Goal: Information Seeking & Learning: Learn about a topic

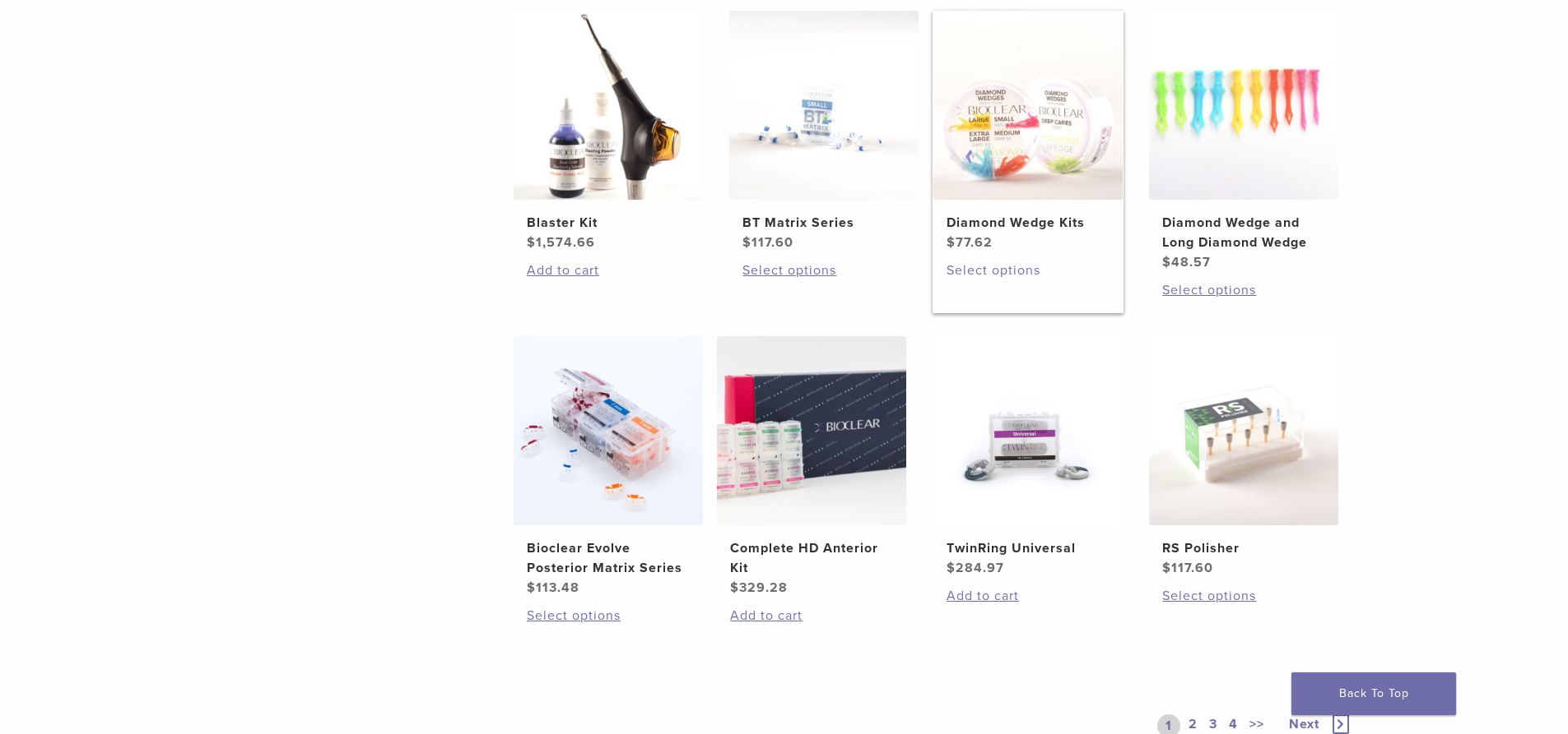
scroll to position [1234, 0]
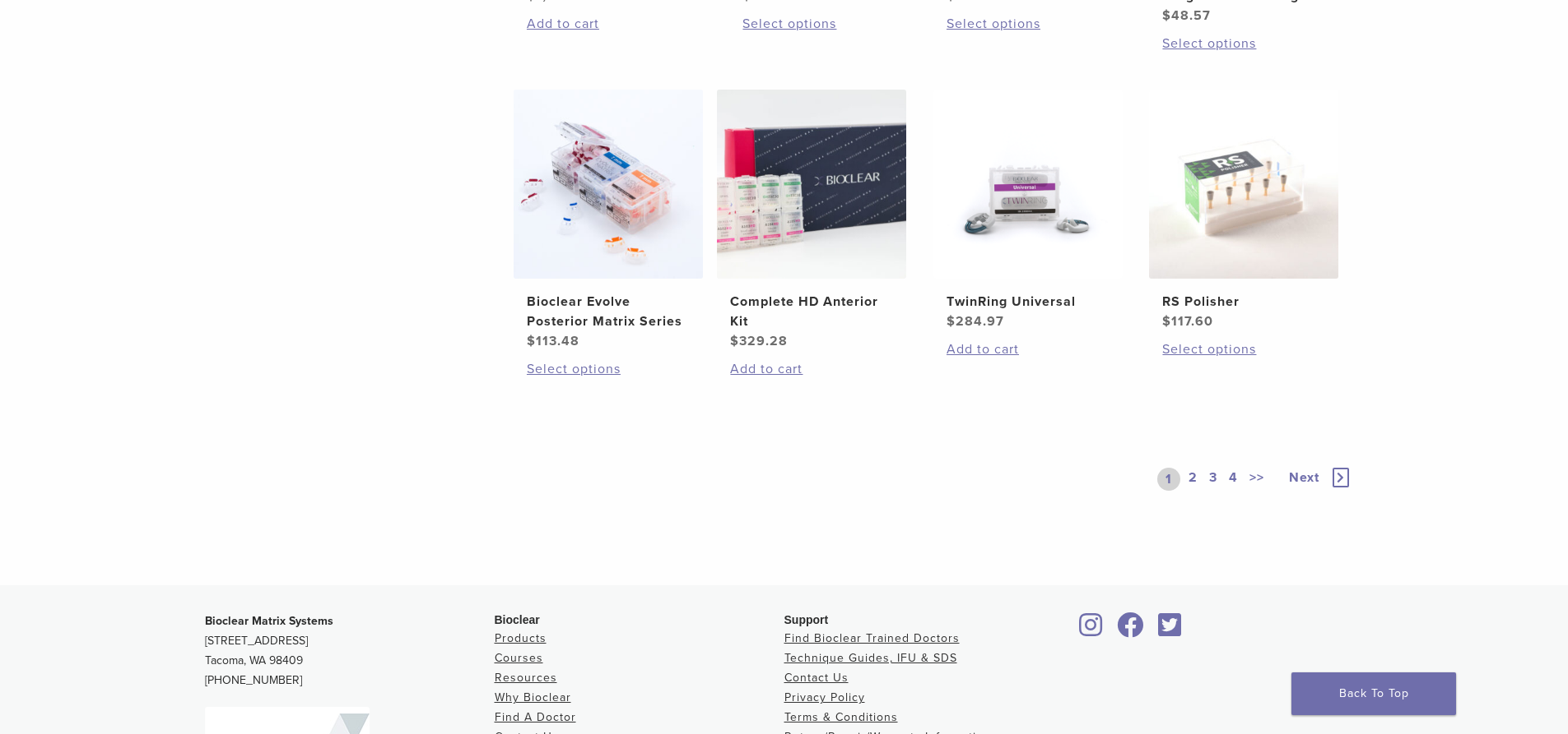
click at [1301, 476] on span "Next" at bounding box center [1304, 477] width 30 height 16
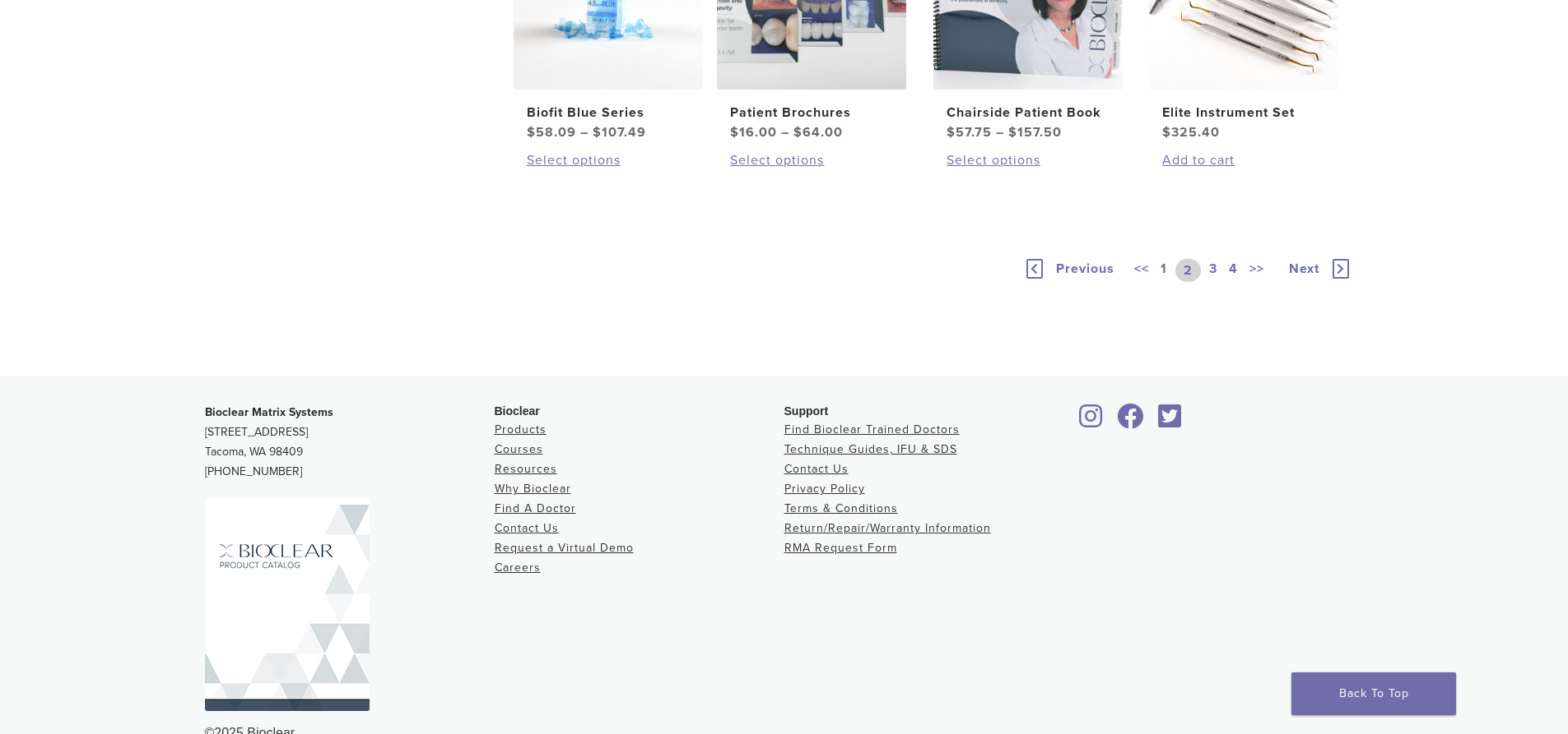
scroll to position [1459, 0]
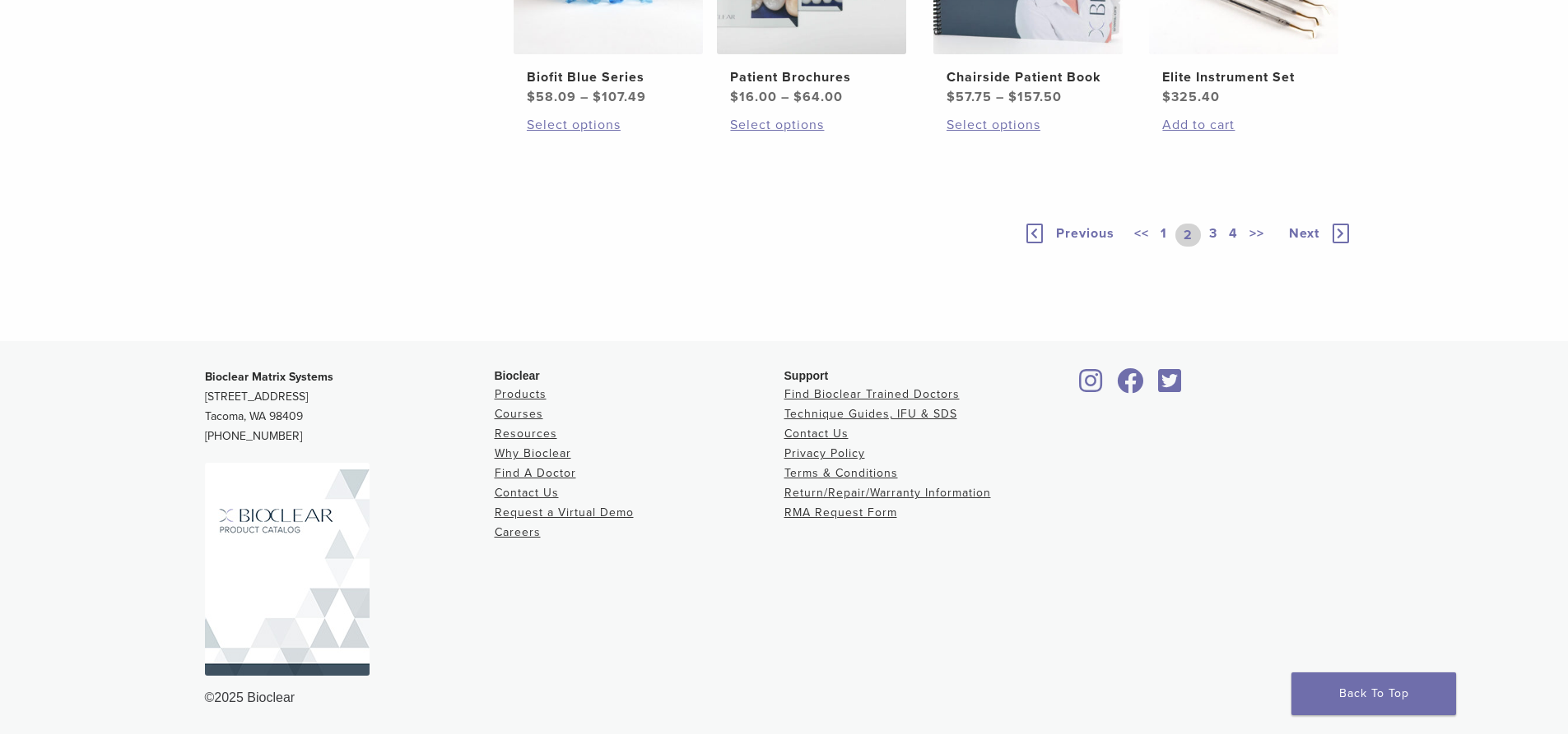
click at [1305, 232] on span "Next" at bounding box center [1304, 233] width 30 height 16
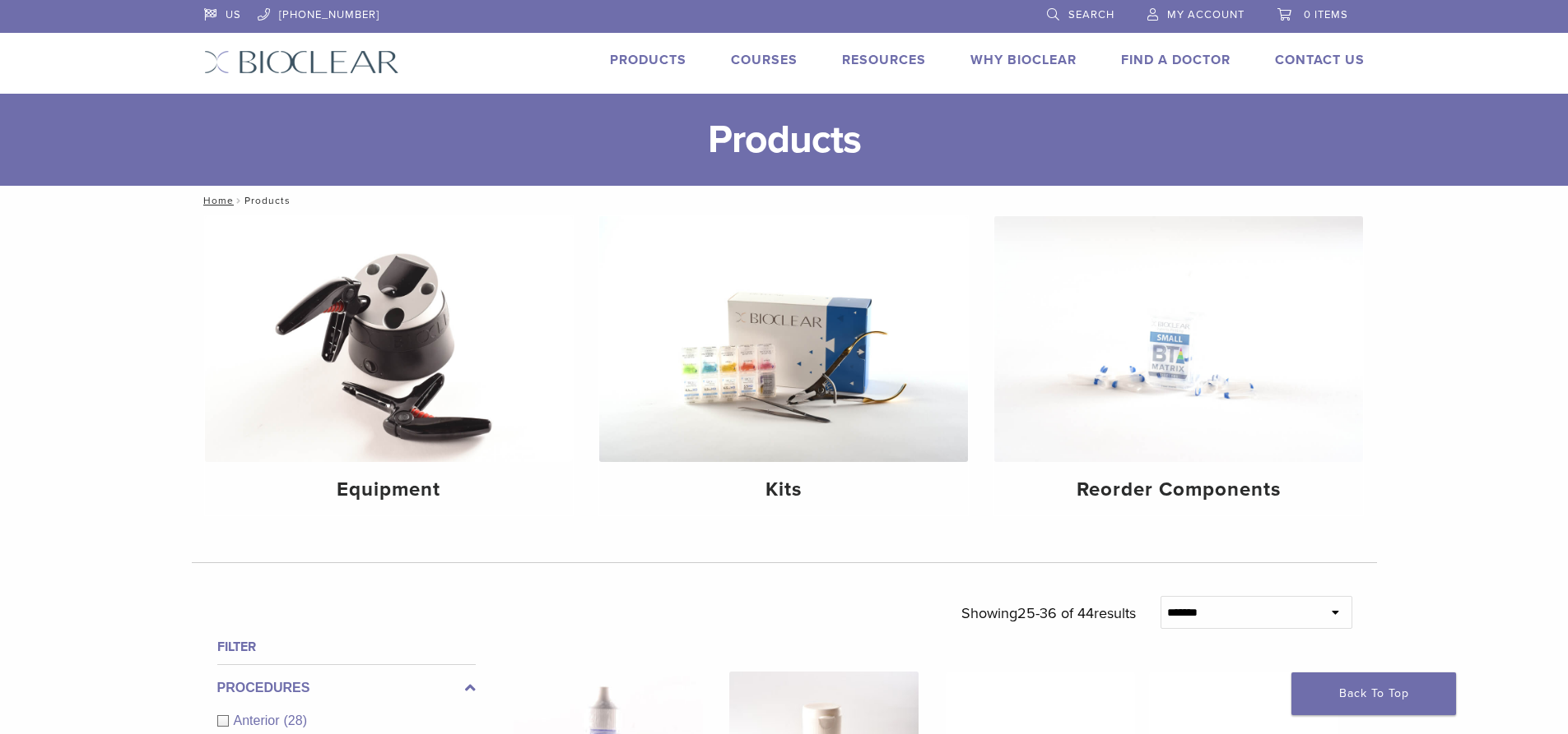
click at [647, 60] on link "Products" at bounding box center [648, 59] width 76 height 16
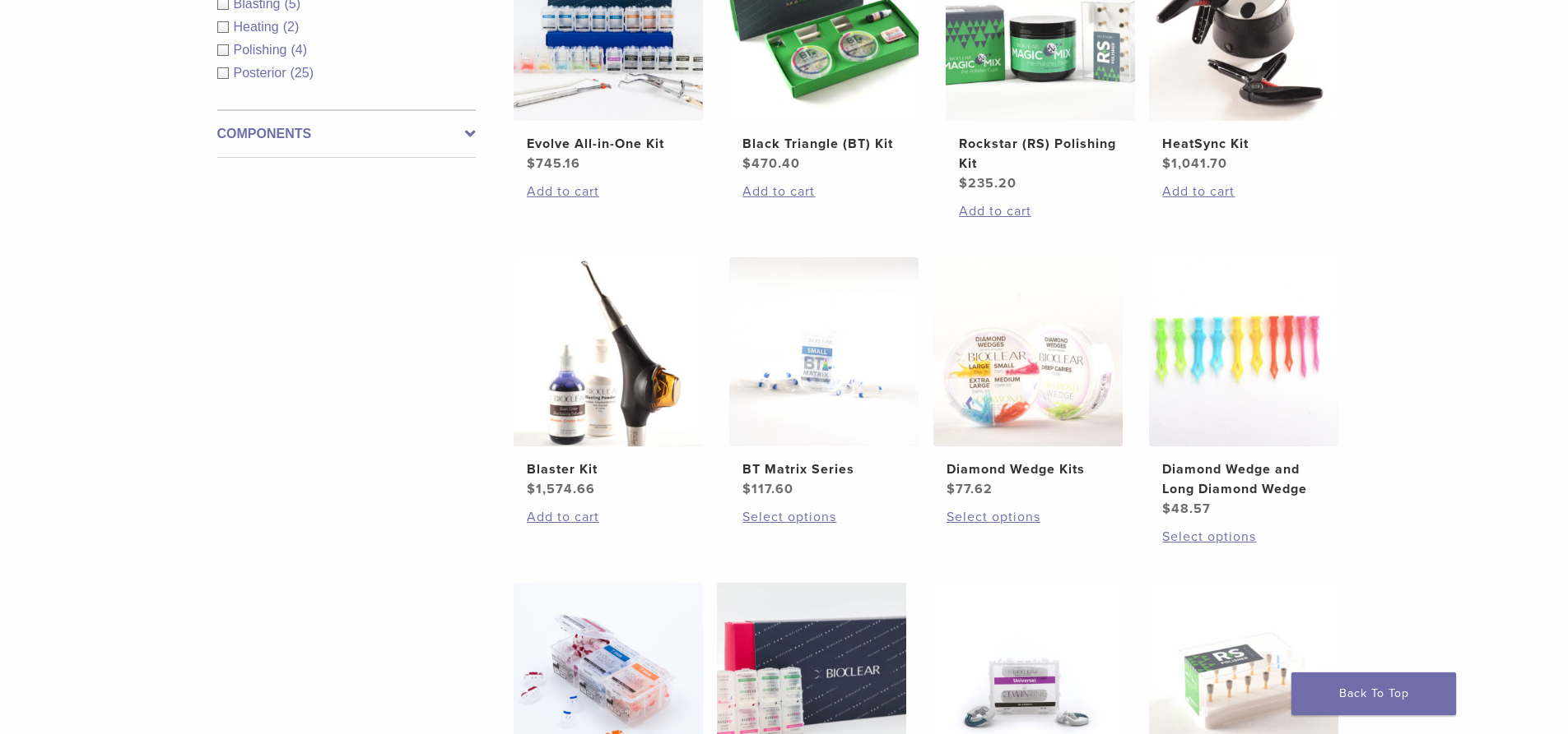
scroll to position [1069, 0]
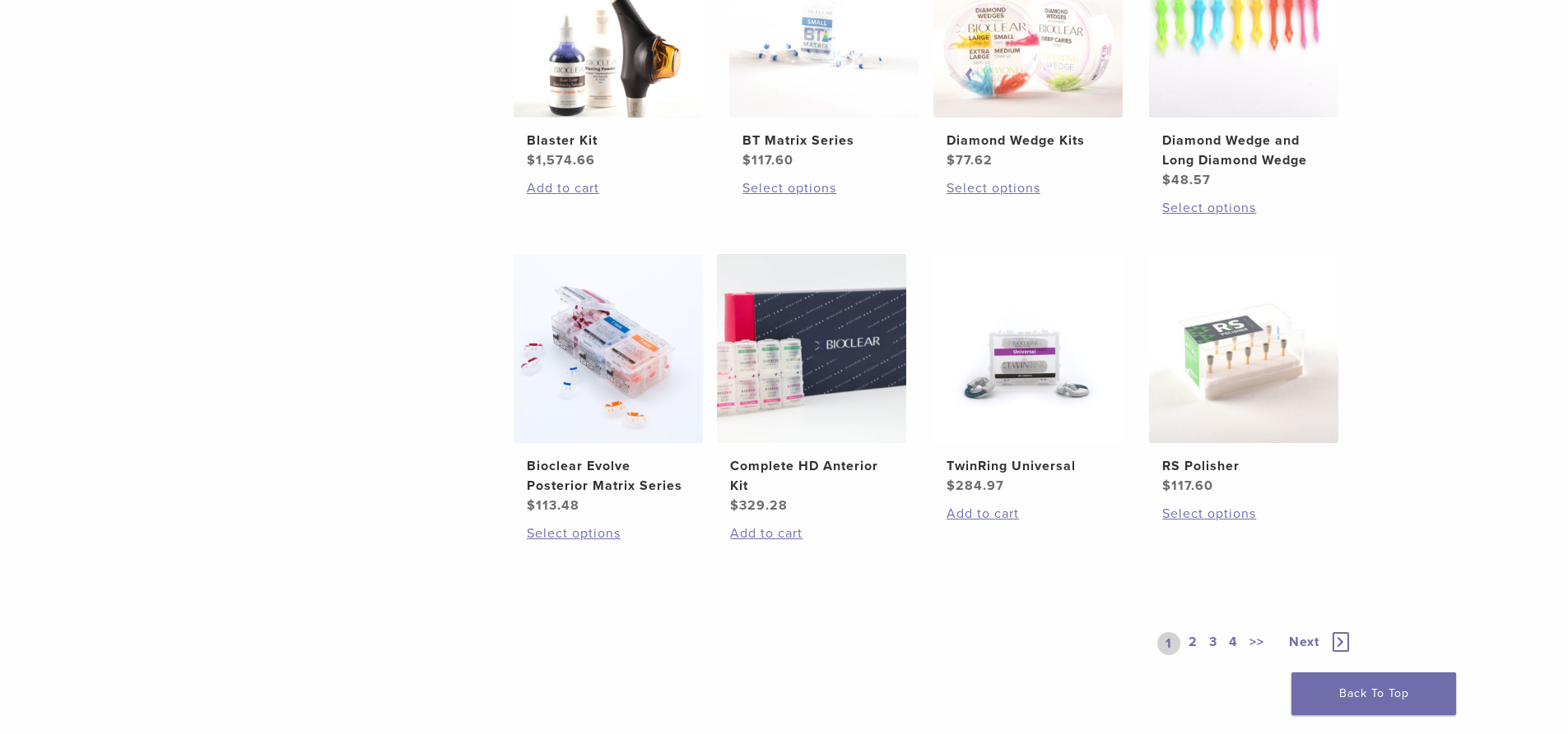
click at [1304, 640] on span "Next" at bounding box center [1304, 642] width 30 height 16
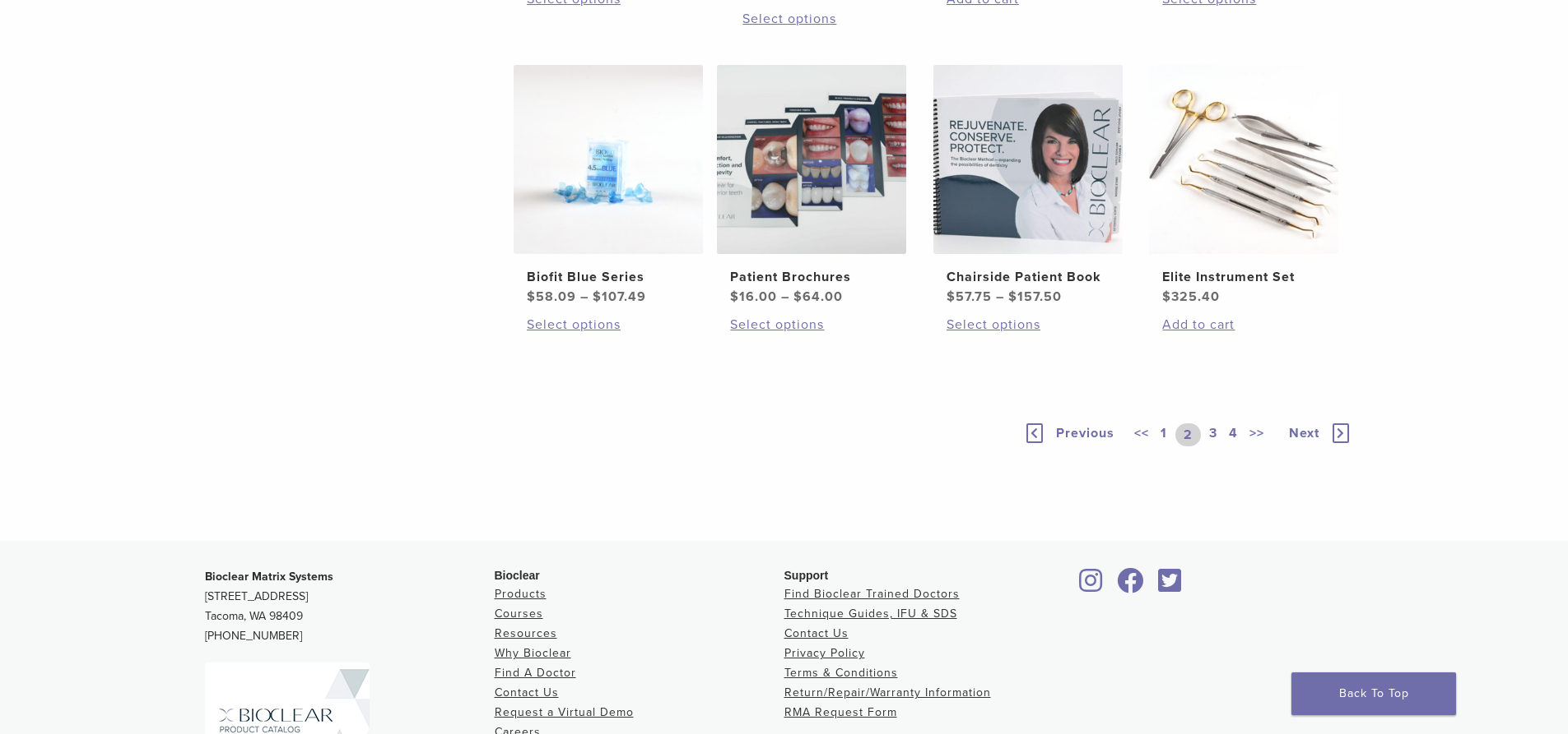
click at [1304, 473] on div "Previous << 1 2 3 4 >> Next" at bounding box center [1188, 435] width 329 height 75
click at [1303, 442] on span "Next" at bounding box center [1304, 433] width 30 height 16
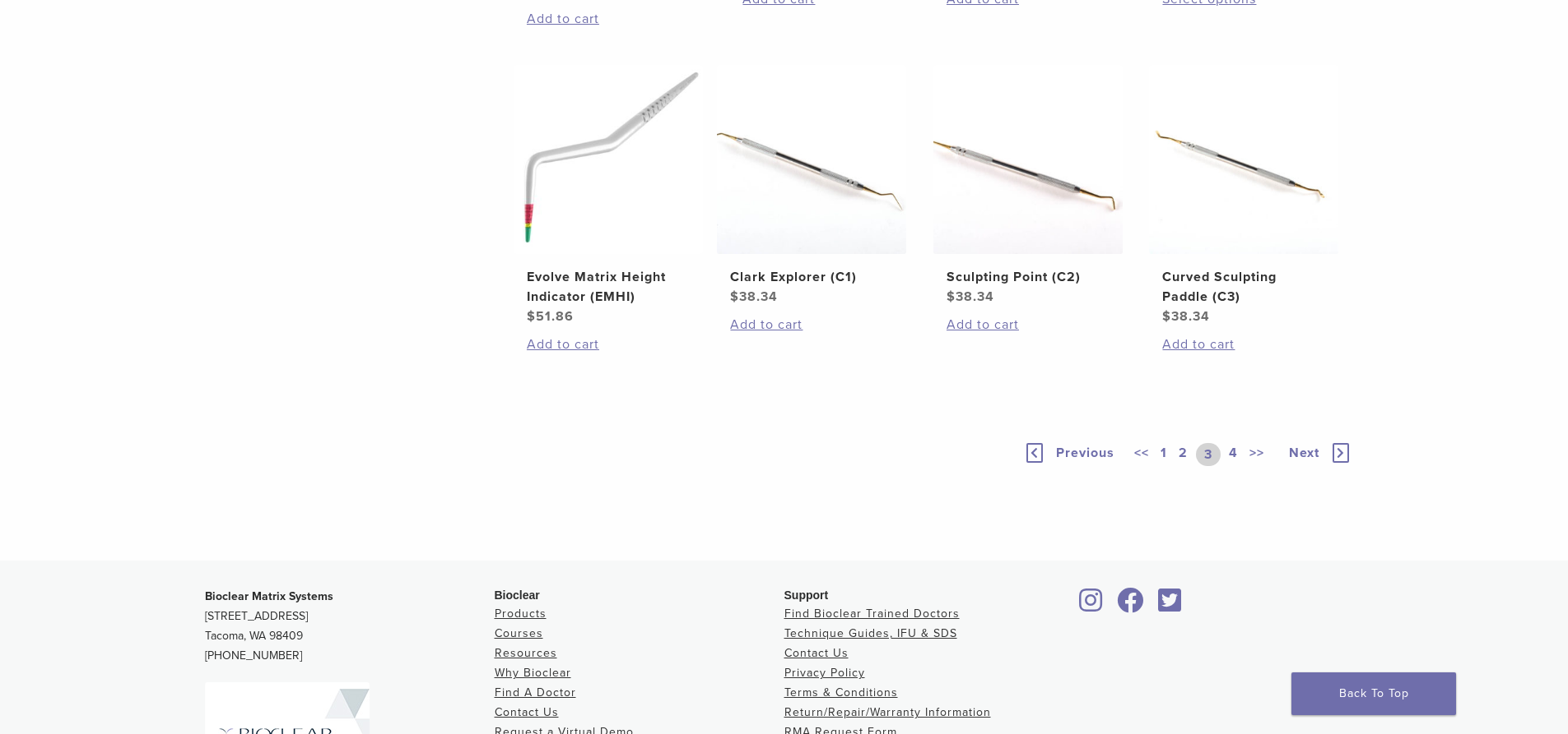
click at [1303, 492] on div "Previous << 1 2 3 4 >> Next" at bounding box center [1188, 455] width 329 height 75
click at [1302, 461] on span "Next" at bounding box center [1304, 453] width 30 height 16
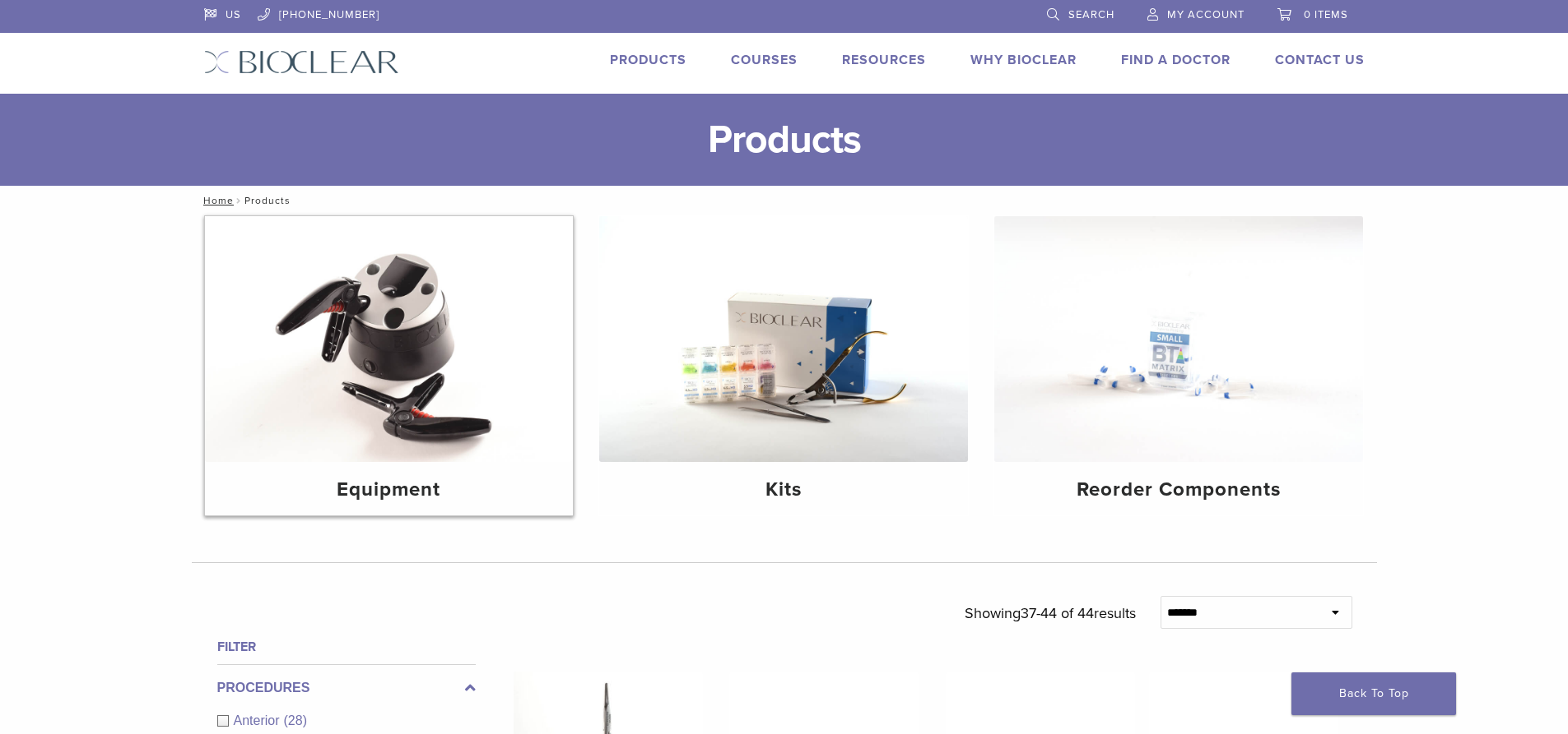
click at [445, 309] on img at bounding box center [389, 339] width 369 height 246
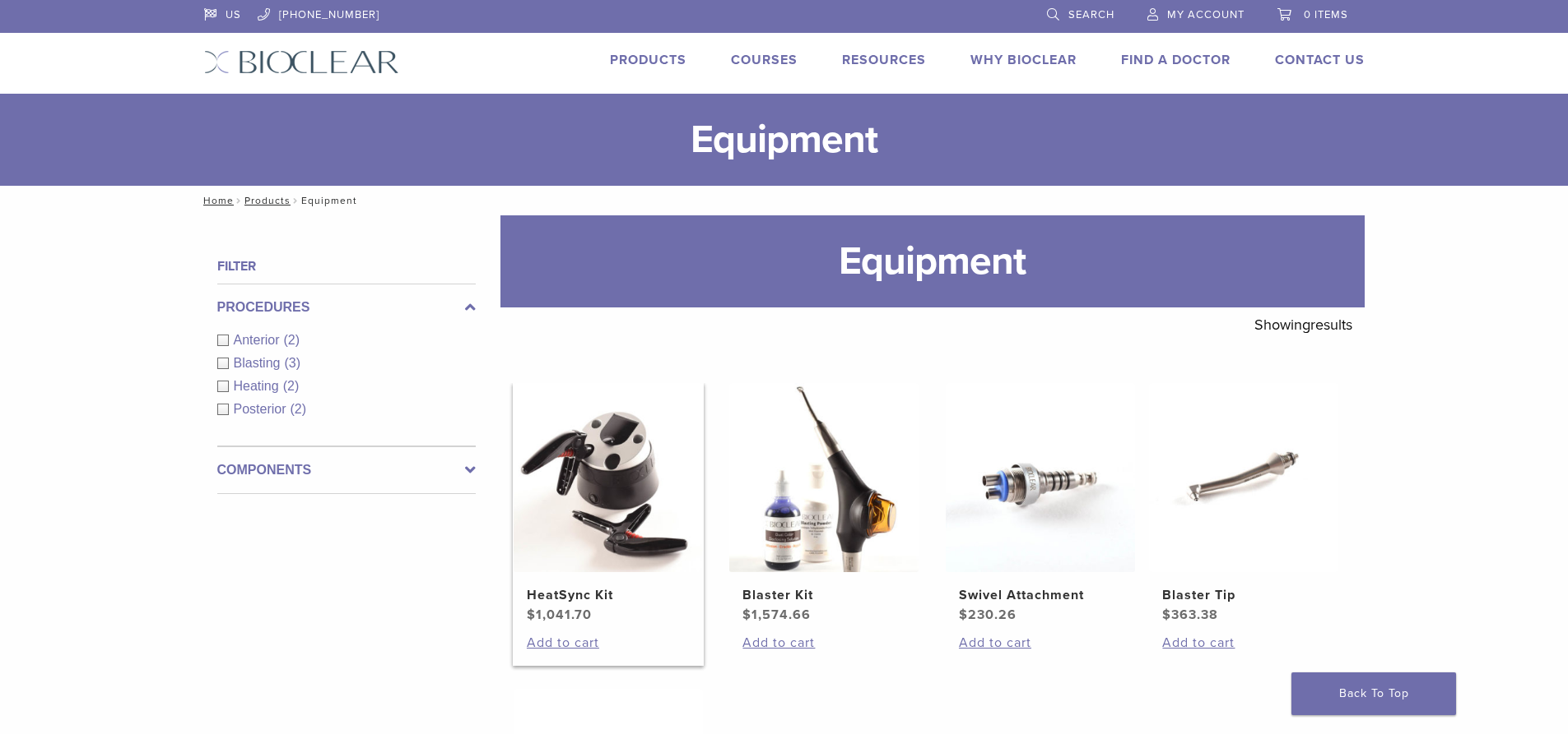
click at [631, 440] on img at bounding box center [608, 477] width 190 height 190
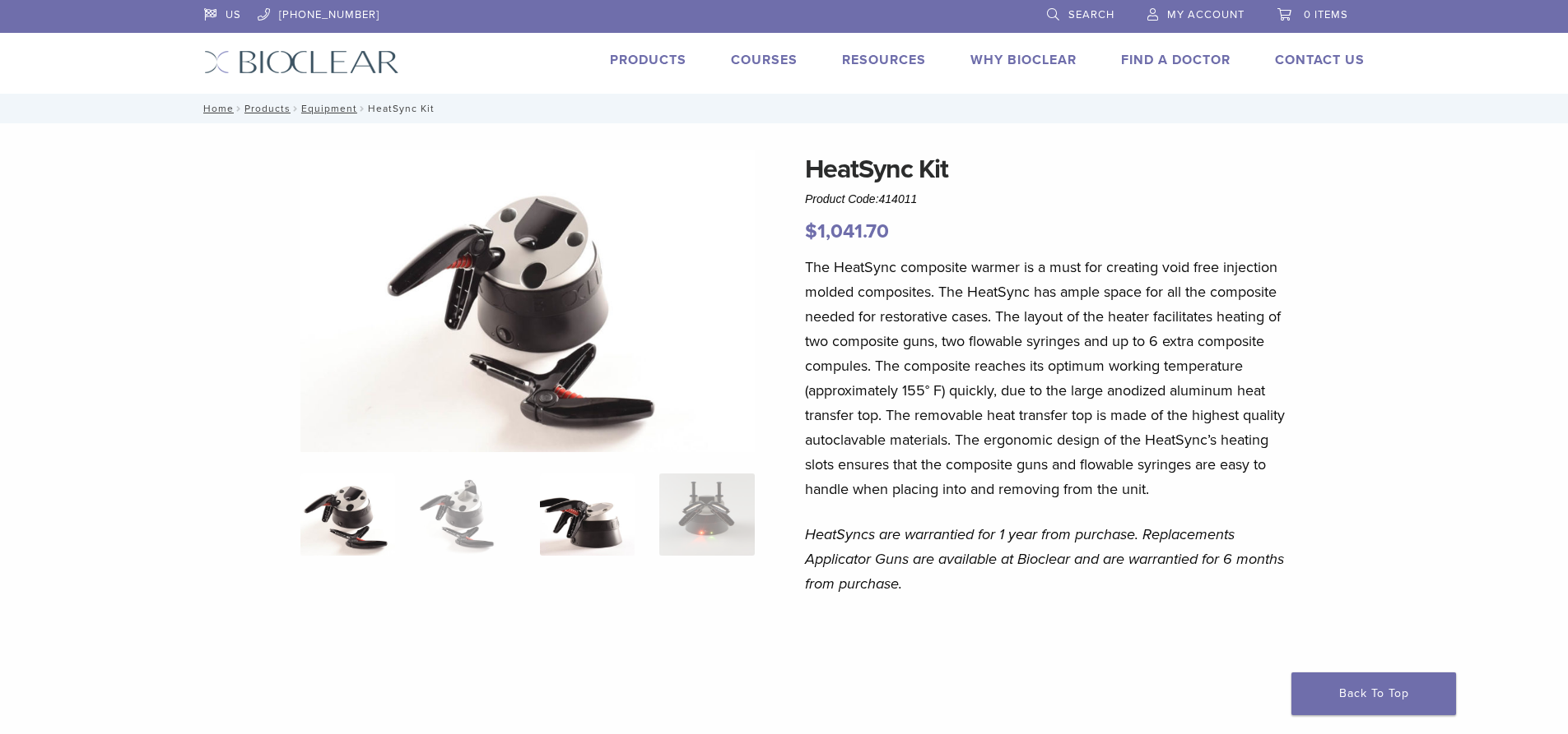
click at [572, 529] on img at bounding box center [587, 514] width 94 height 82
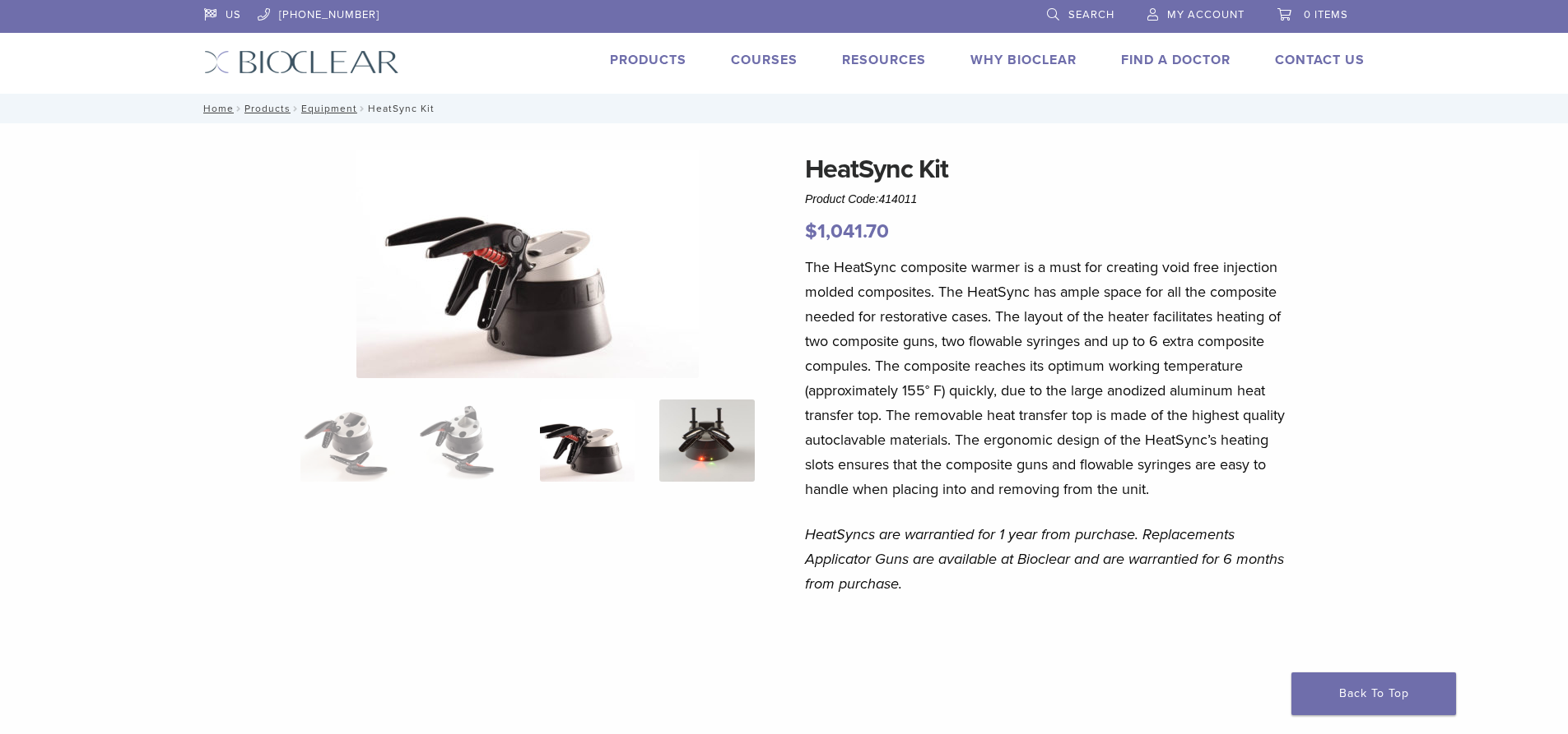
click at [715, 445] on img at bounding box center [706, 441] width 94 height 82
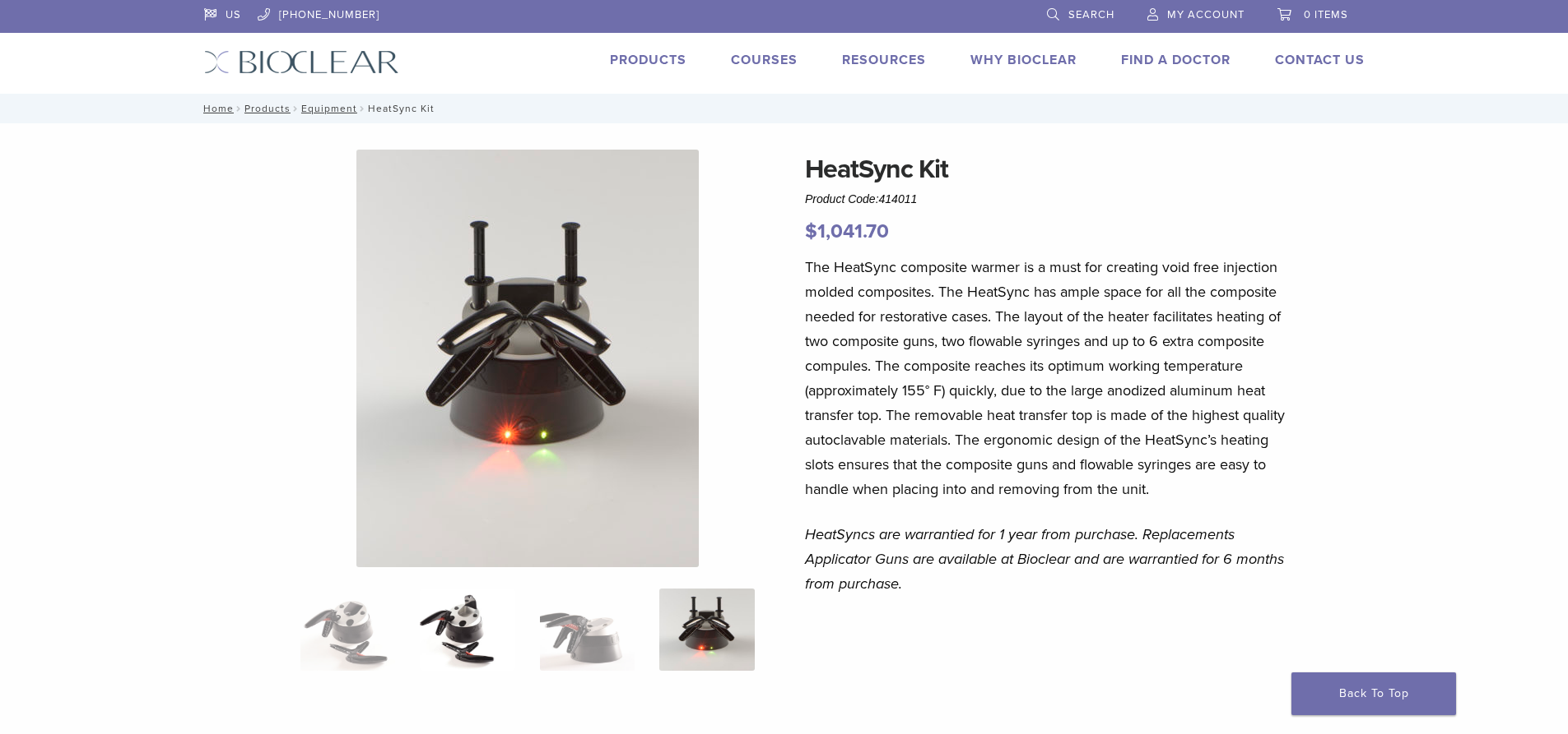
click at [446, 604] on img at bounding box center [467, 629] width 94 height 82
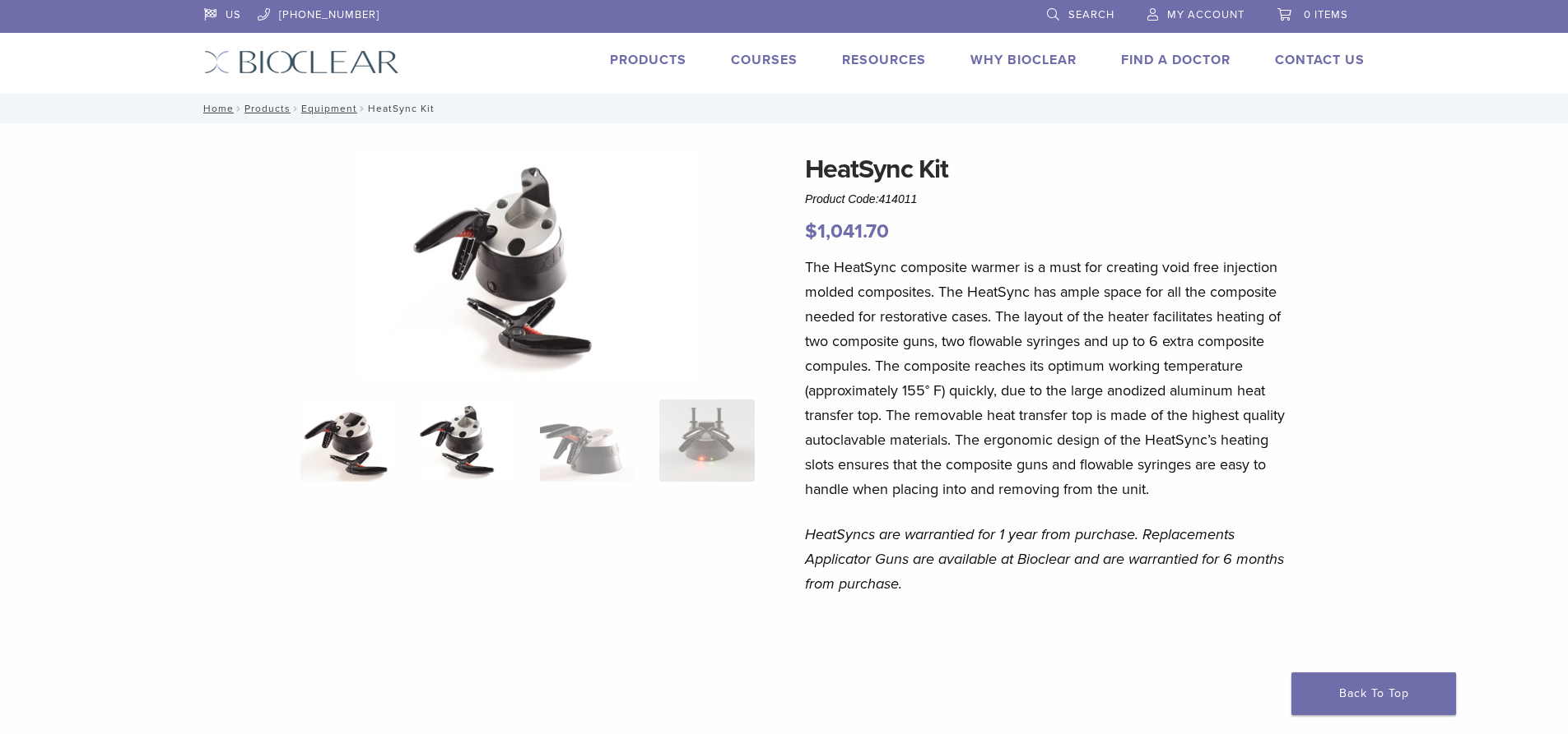
click at [361, 421] on img at bounding box center [347, 441] width 94 height 82
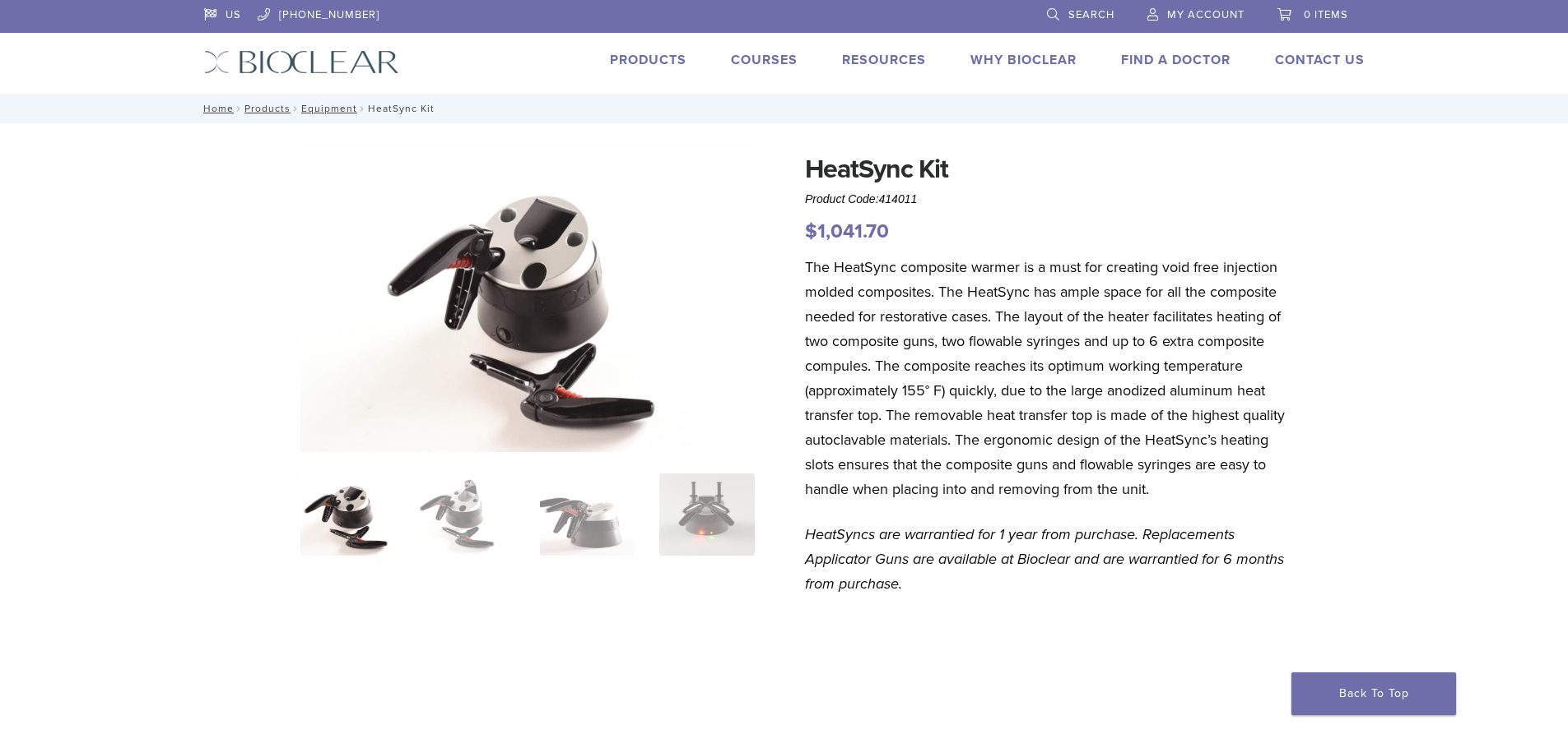
click at [531, 231] on img at bounding box center [527, 302] width 454 height 304
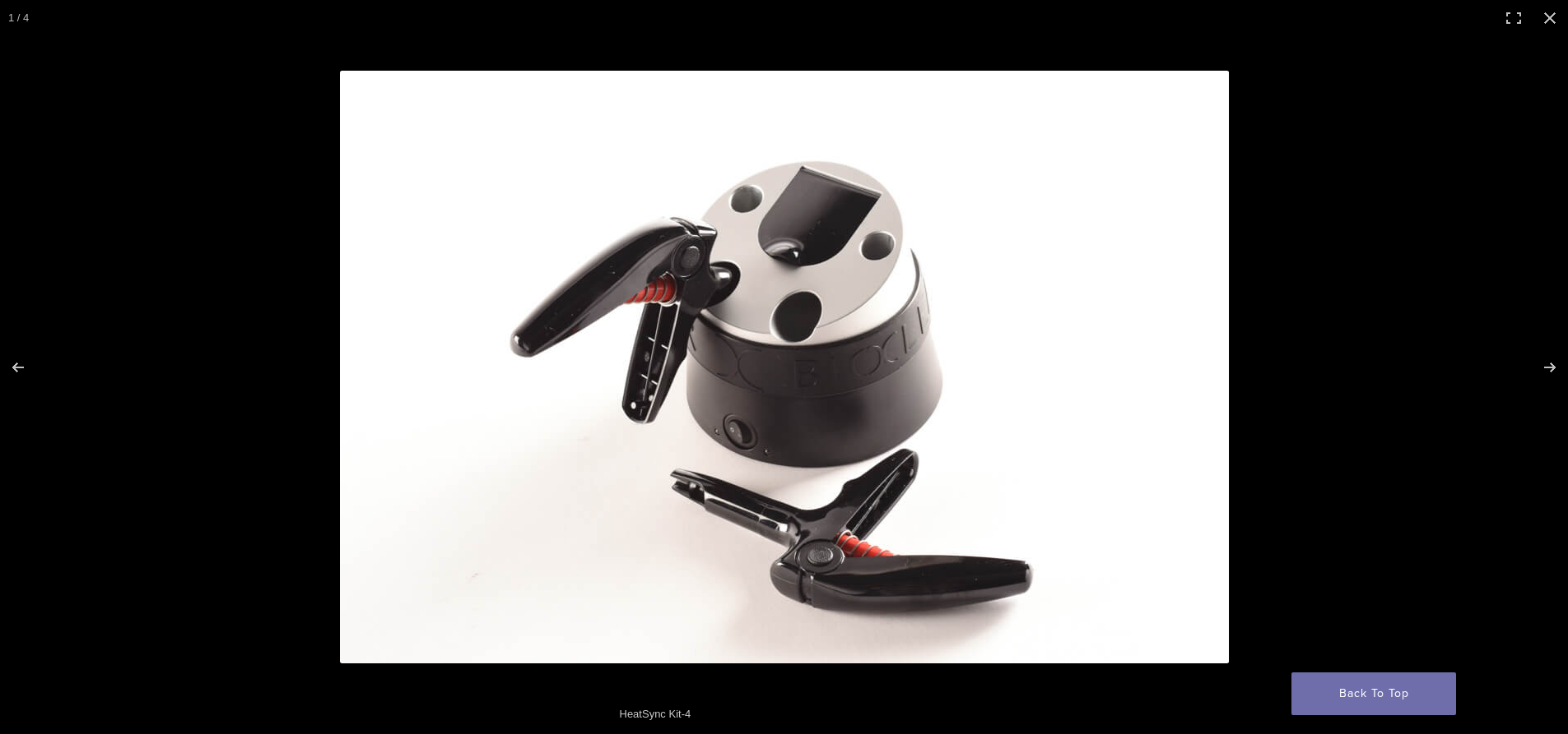
click at [827, 233] on img at bounding box center [784, 367] width 889 height 593
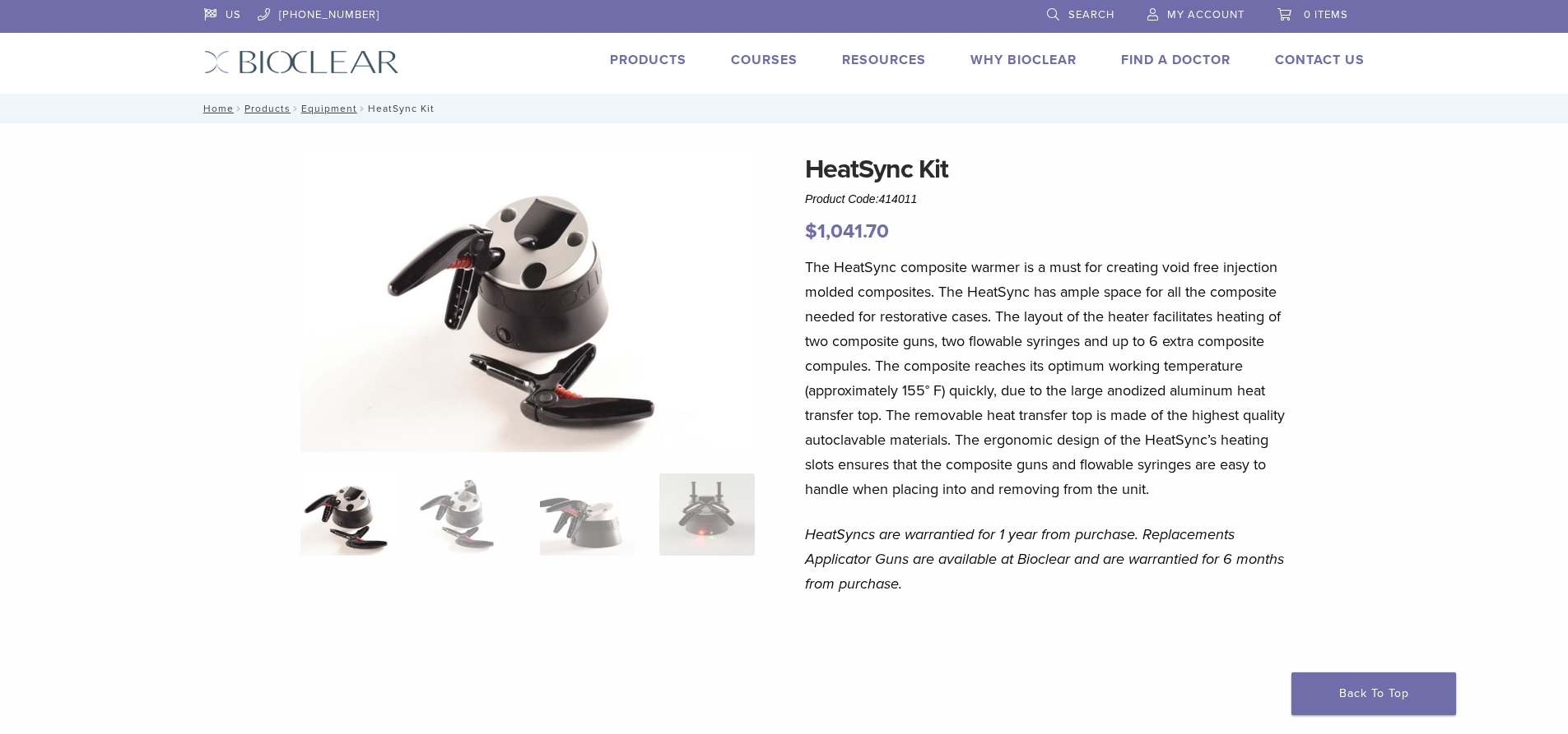
click at [574, 248] on img at bounding box center [527, 302] width 454 height 304
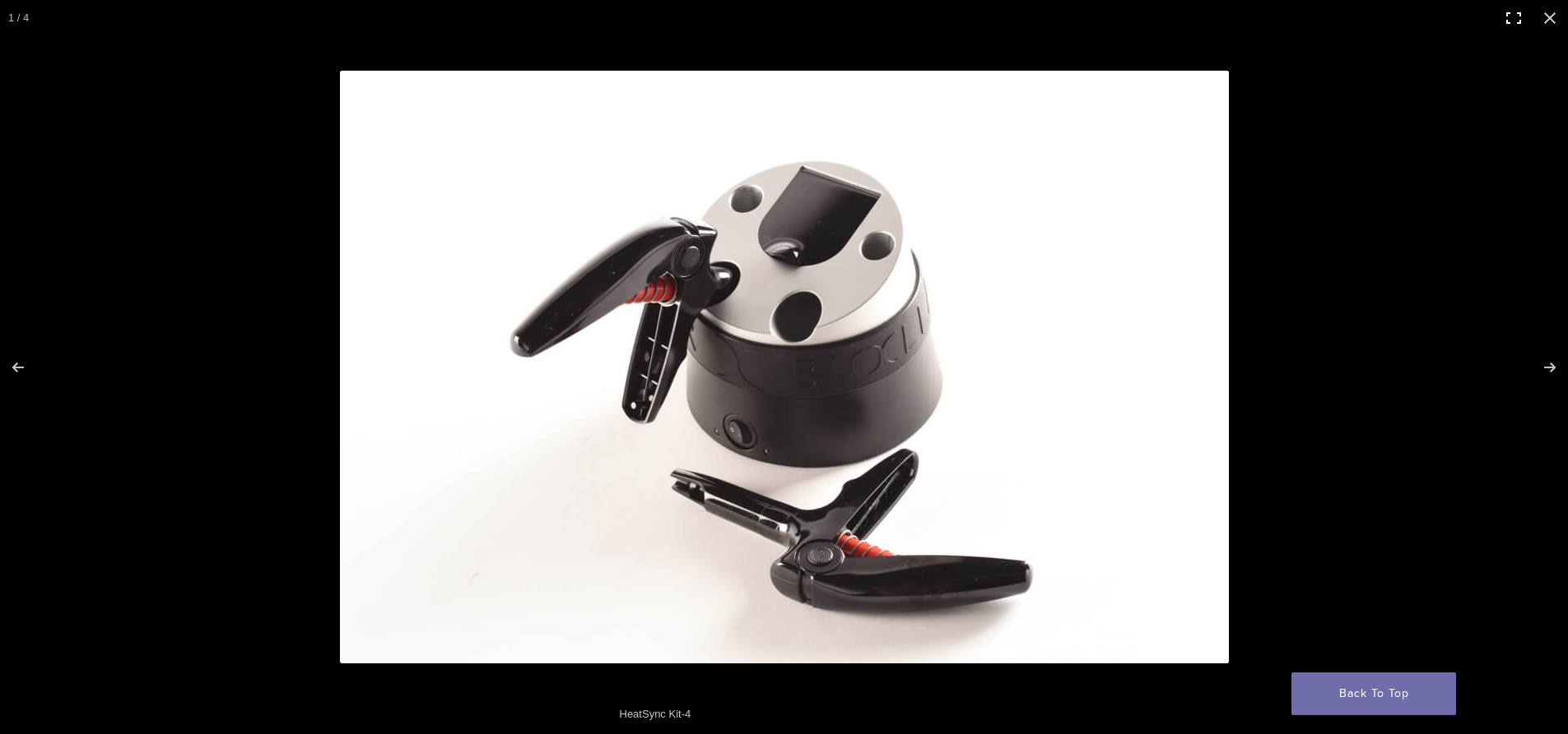
click at [1509, 11] on button "Toggle fullscreen" at bounding box center [1513, 18] width 36 height 36
click at [1552, 8] on button "Close (Esc)" at bounding box center [1549, 18] width 36 height 36
